Goal: Check status

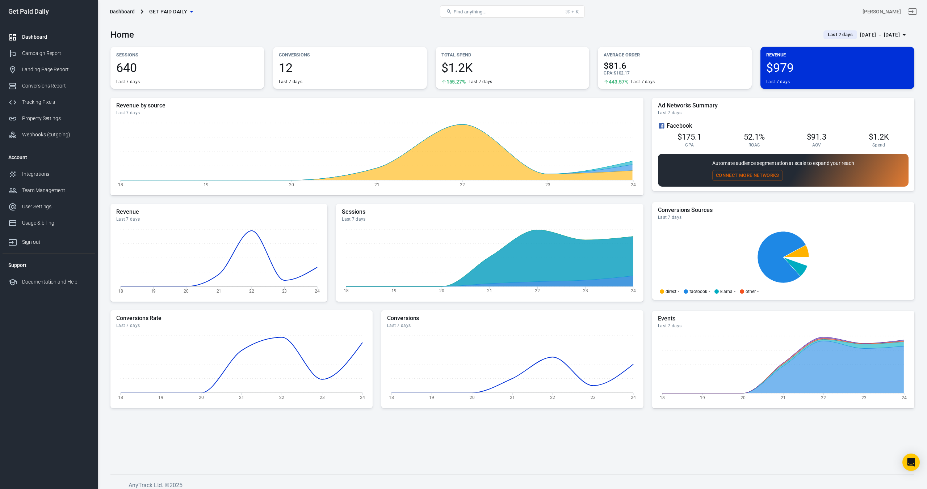
click at [860, 34] on div "[DATE] － [DATE]" at bounding box center [880, 34] width 40 height 9
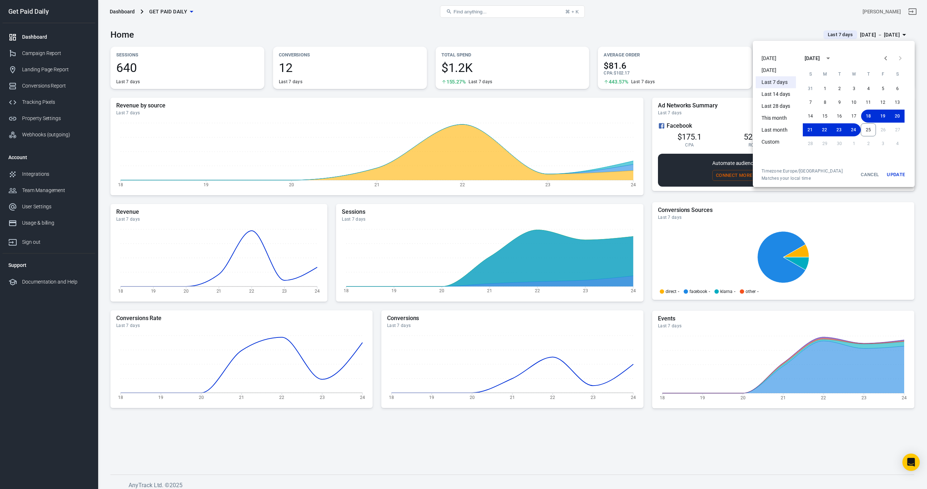
click at [778, 58] on li "[DATE]" at bounding box center [775, 58] width 40 height 12
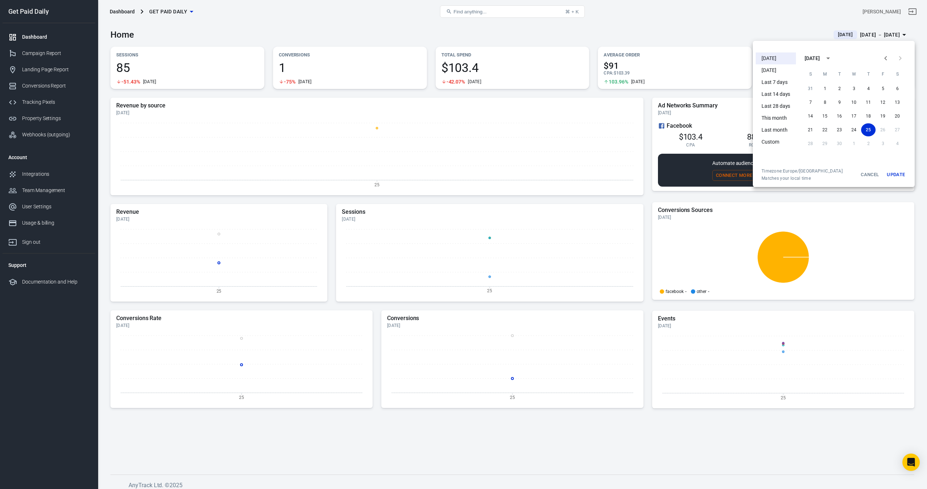
click at [641, 31] on div at bounding box center [463, 244] width 927 height 489
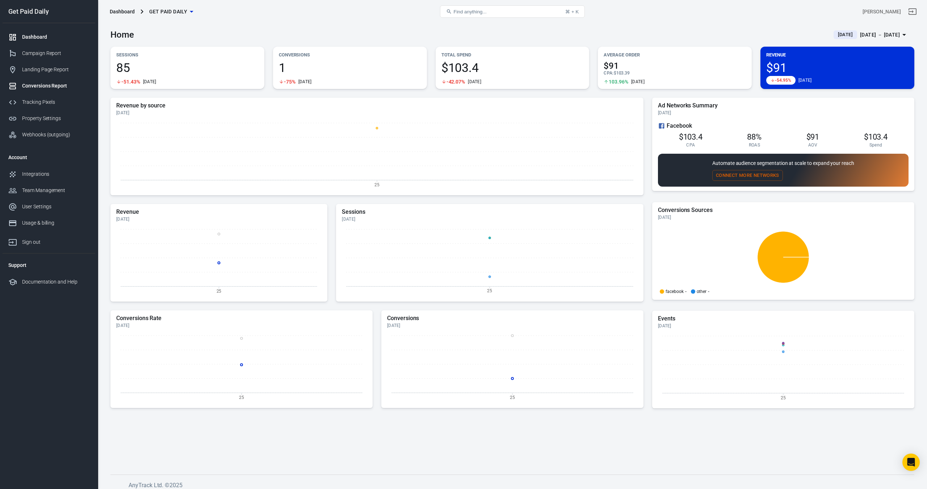
click at [42, 88] on div "Conversions Report" at bounding box center [55, 86] width 67 height 8
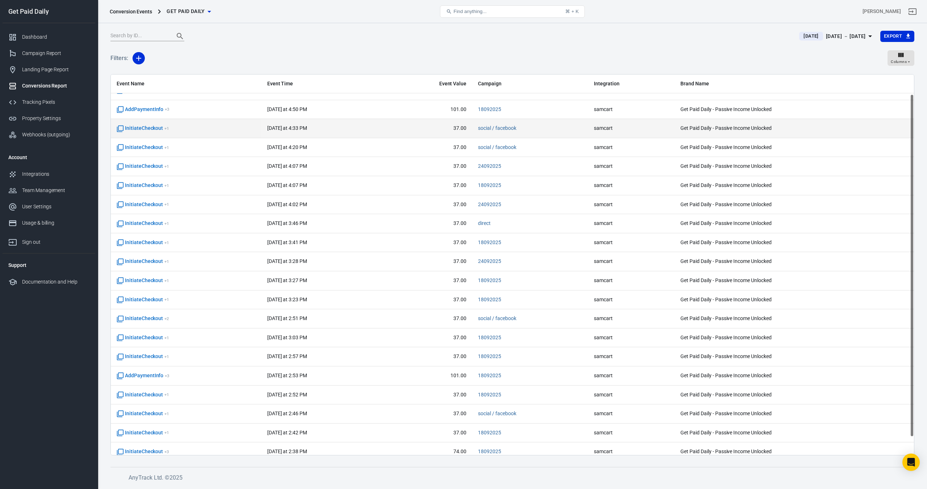
scroll to position [42, 0]
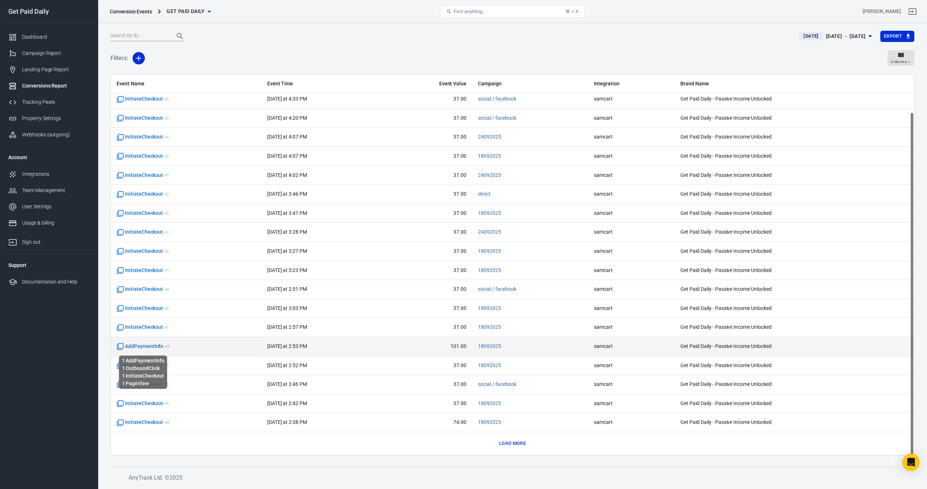
click at [152, 345] on span "AddPaymentInfo + 3" at bounding box center [143, 346] width 53 height 7
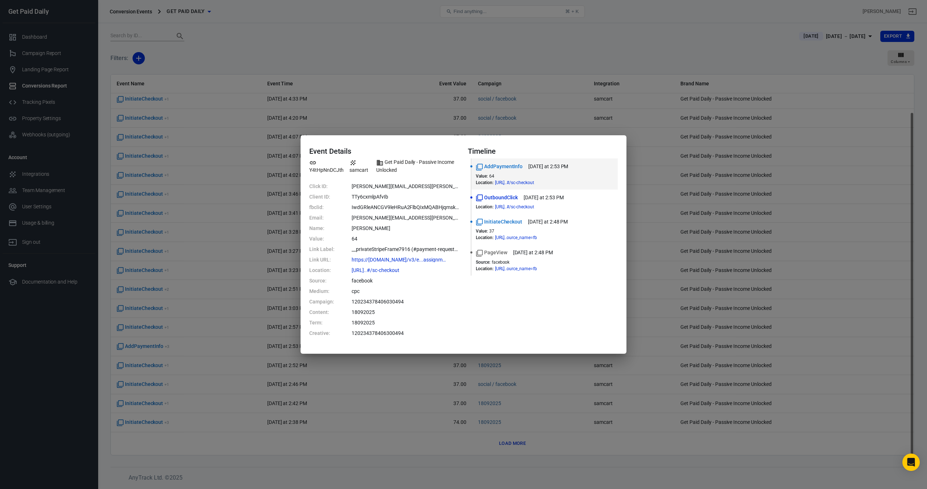
click at [215, 49] on div "Event Details Y4tHpNnDCJth samcart Get Paid Daily - Passive Income Unlocked Cli…" at bounding box center [463, 244] width 927 height 489
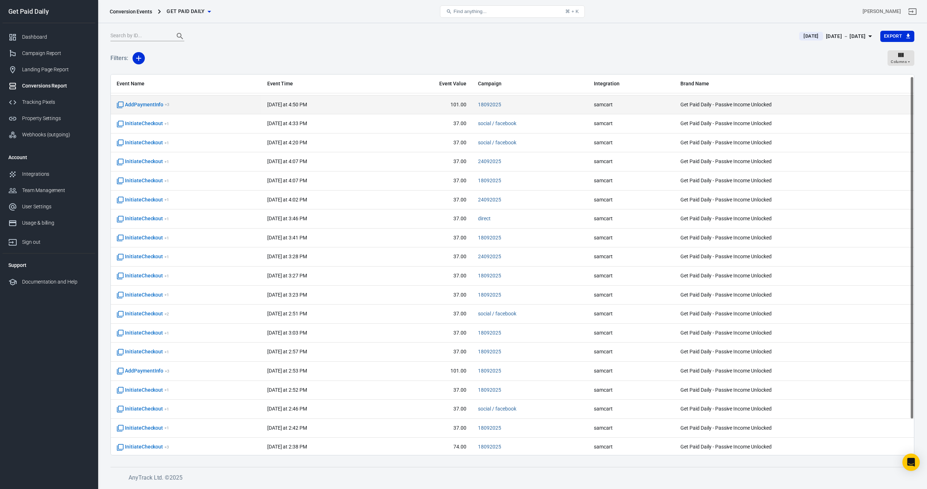
scroll to position [0, 0]
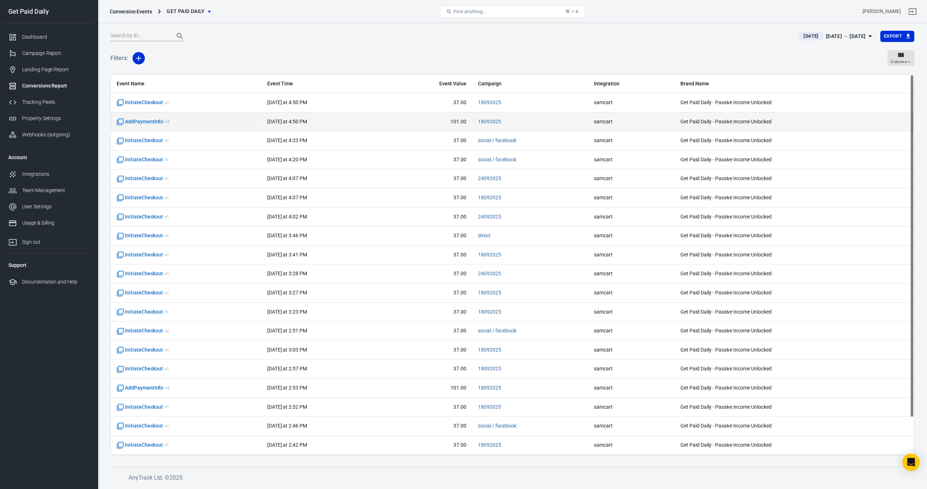
click at [174, 118] on span "AddPaymentInfo + 3" at bounding box center [167, 121] width 101 height 7
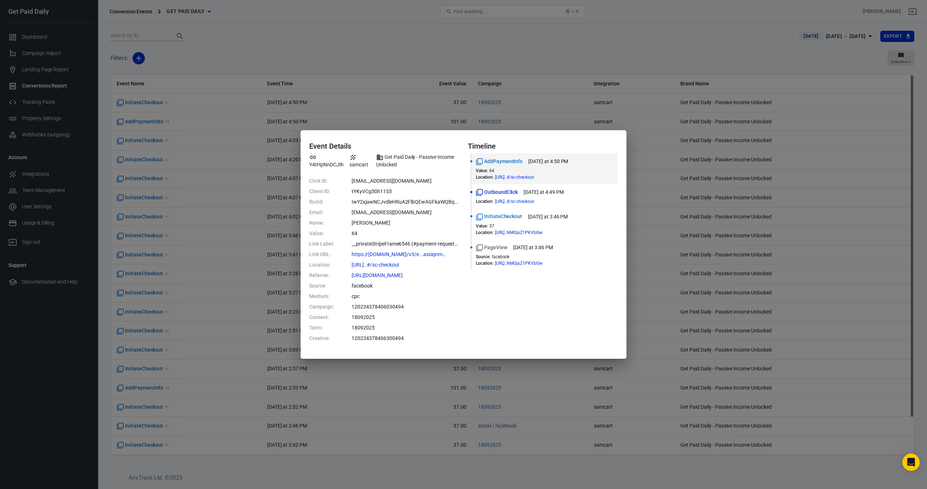
click at [280, 55] on div "Event Details Y4tHpNnDCJth samcart Get Paid Daily - Passive Income Unlocked Cli…" at bounding box center [463, 244] width 927 height 489
